Goal: Information Seeking & Learning: Learn about a topic

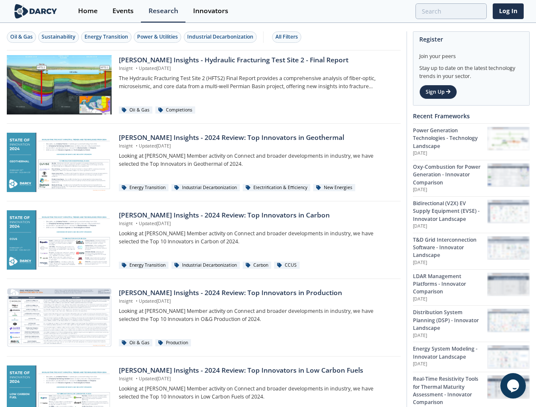
click at [22, 37] on div "Oil & Gas" at bounding box center [21, 37] width 22 height 8
click at [59, 37] on div "Sustainability" at bounding box center [59, 37] width 34 height 8
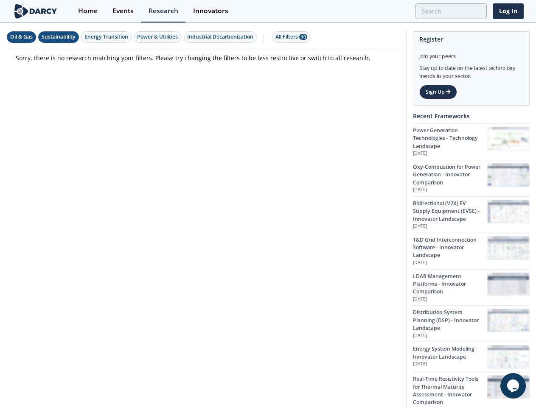
click at [107, 37] on div "Energy Transition" at bounding box center [106, 37] width 44 height 8
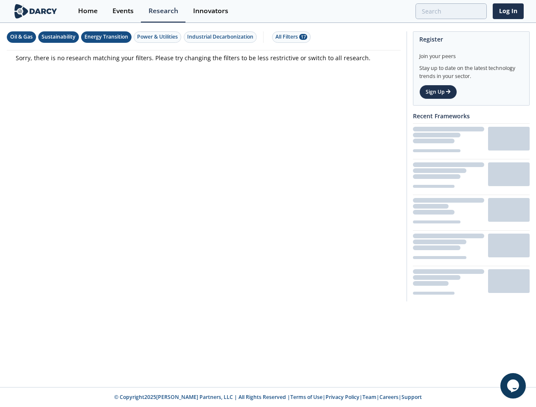
click at [159, 37] on div "Power & Utilities" at bounding box center [157, 37] width 41 height 8
